Goal: Navigation & Orientation: Find specific page/section

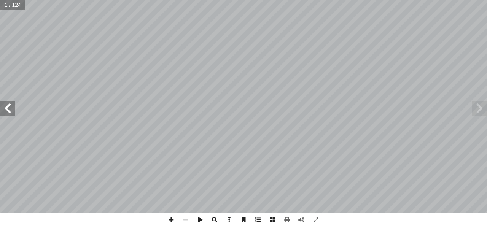
click at [10, 110] on span at bounding box center [7, 108] width 15 height 15
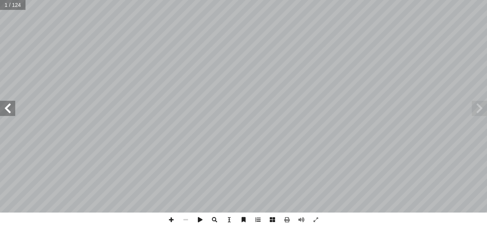
click at [10, 110] on span at bounding box center [7, 108] width 15 height 15
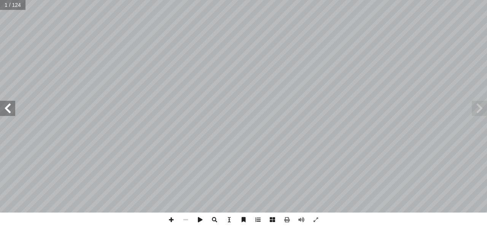
click at [10, 110] on span at bounding box center [7, 108] width 15 height 15
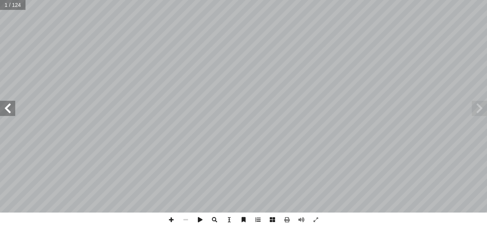
click at [10, 110] on span at bounding box center [7, 108] width 15 height 15
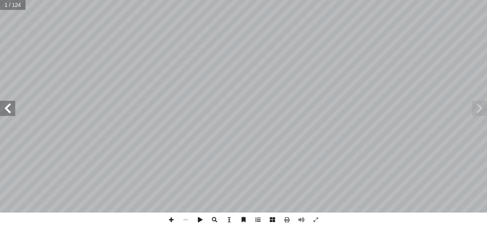
click at [10, 110] on span at bounding box center [7, 108] width 15 height 15
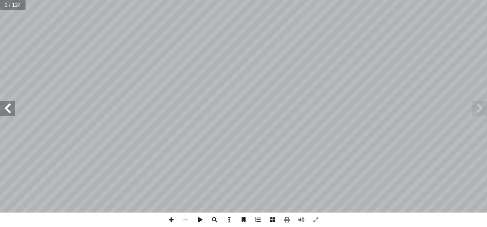
click at [10, 110] on span at bounding box center [7, 108] width 15 height 15
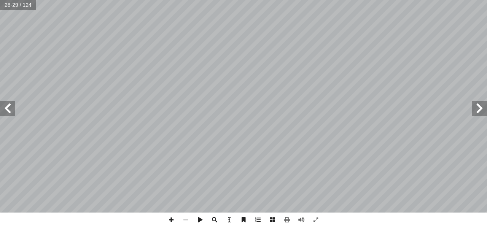
click at [10, 110] on span at bounding box center [7, 108] width 15 height 15
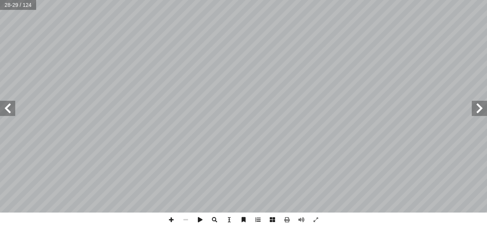
click at [10, 110] on span at bounding box center [7, 108] width 15 height 15
